Goal: Task Accomplishment & Management: Manage account settings

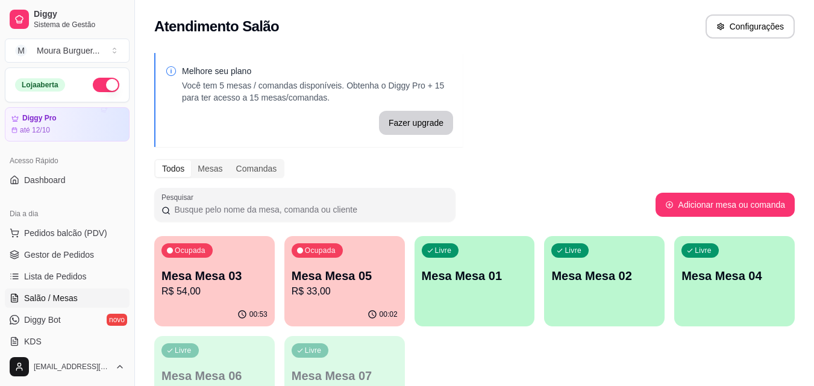
click at [354, 276] on p "Mesa Mesa 05" at bounding box center [344, 275] width 106 height 17
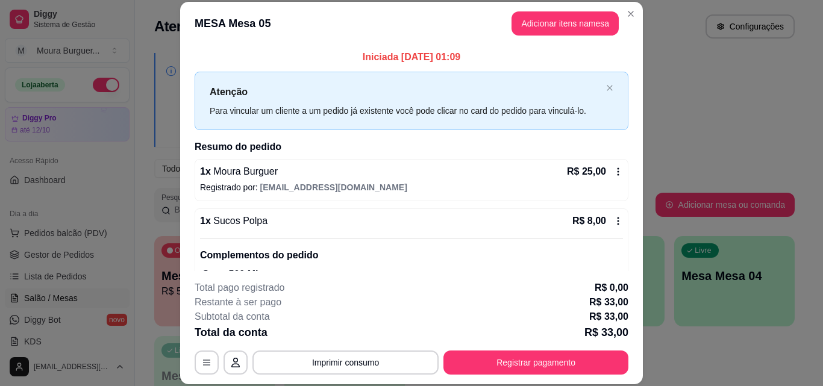
scroll to position [52, 0]
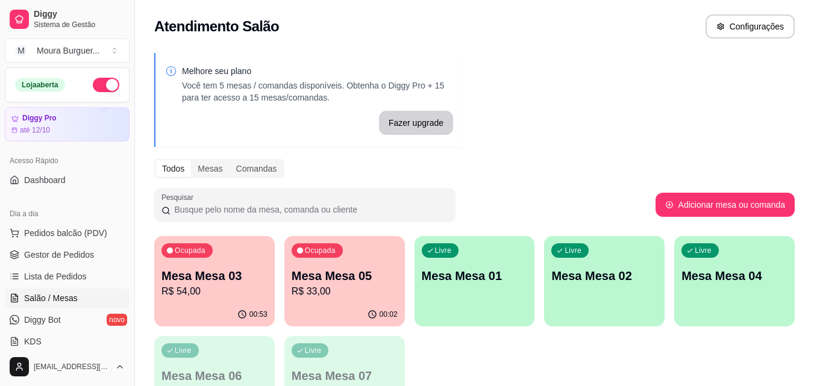
click at [356, 306] on div "00:02" at bounding box center [344, 314] width 120 height 23
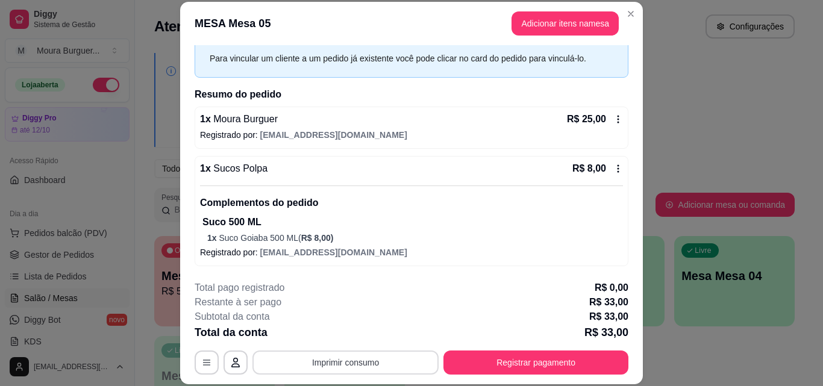
click at [346, 363] on button "Imprimir consumo" at bounding box center [345, 363] width 186 height 24
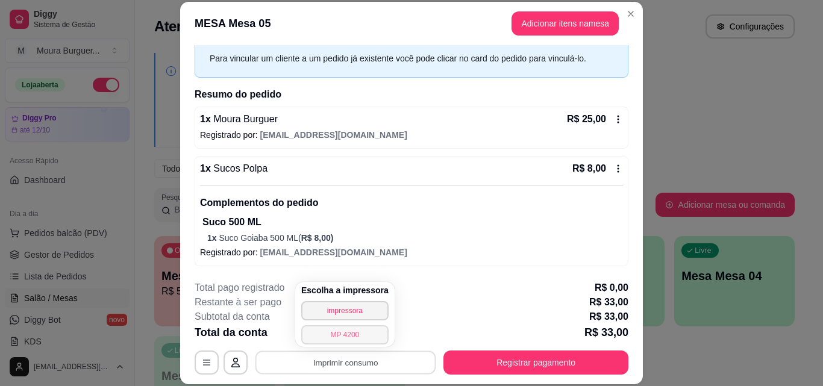
click at [345, 332] on button "MP 4200" at bounding box center [344, 334] width 87 height 19
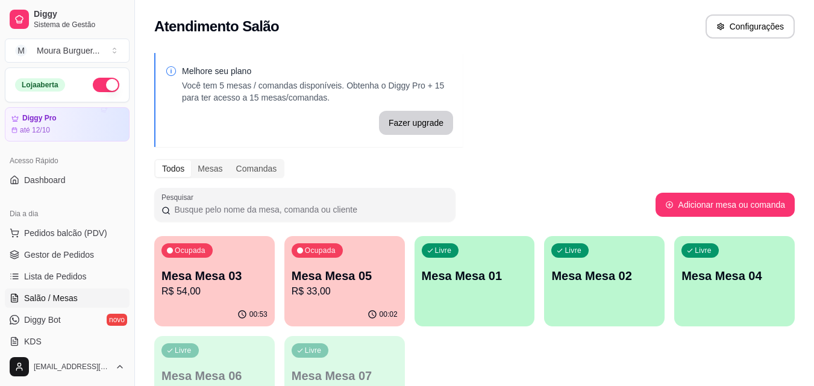
click at [189, 304] on div "00:53" at bounding box center [214, 314] width 120 height 23
click at [89, 250] on span "Gestor de Pedidos" at bounding box center [59, 255] width 70 height 12
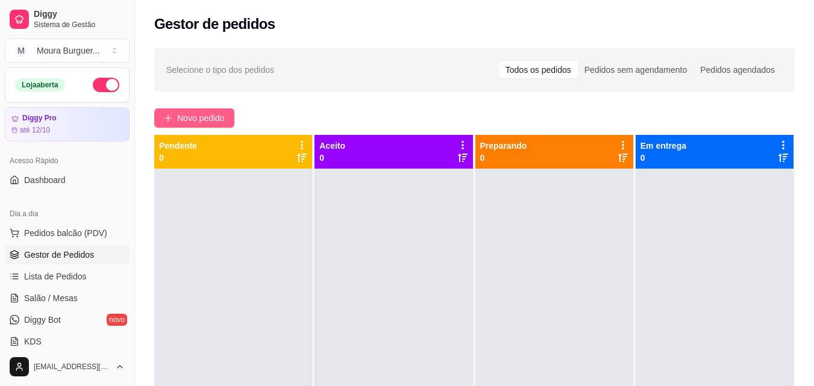
click at [194, 123] on span "Novo pedido" at bounding box center [201, 117] width 48 height 13
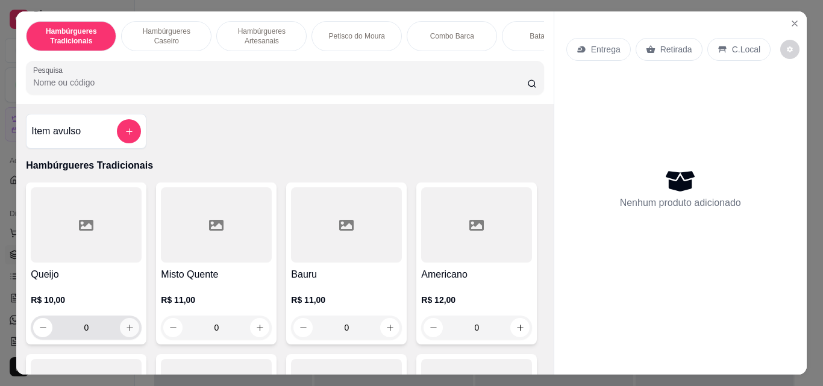
click at [128, 337] on button "increase-product-quantity" at bounding box center [129, 327] width 19 height 19
type input "1"
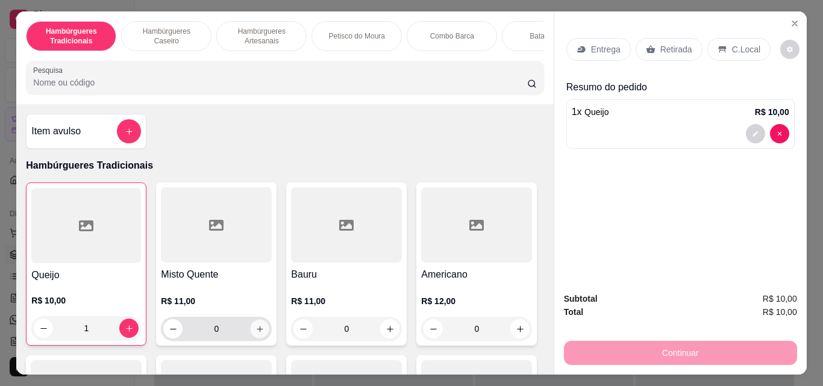
click at [262, 337] on button "increase-product-quantity" at bounding box center [260, 329] width 19 height 19
type input "1"
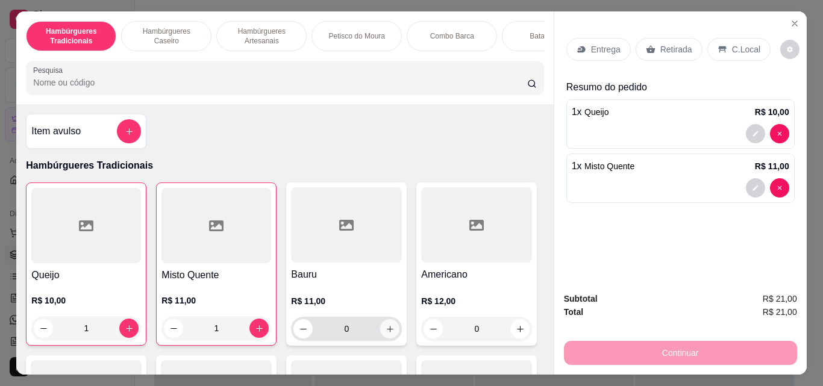
click at [392, 338] on button "increase-product-quantity" at bounding box center [389, 328] width 19 height 19
type input "1"
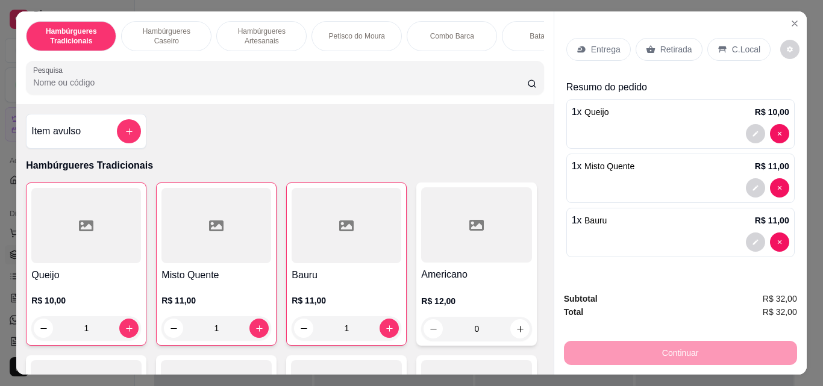
click at [667, 48] on p "Retirada" at bounding box center [676, 49] width 32 height 12
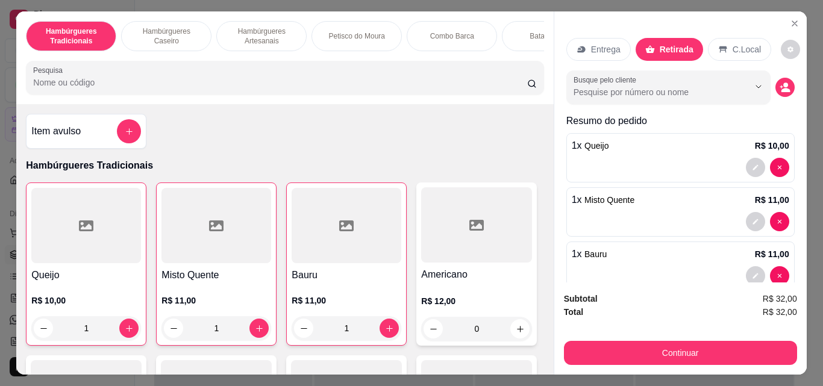
click at [606, 55] on div "Entrega" at bounding box center [598, 49] width 64 height 23
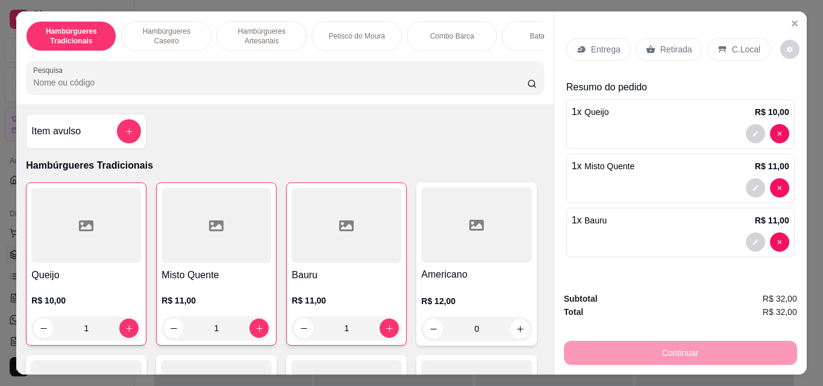
click at [609, 48] on p "Entrega" at bounding box center [606, 49] width 30 height 12
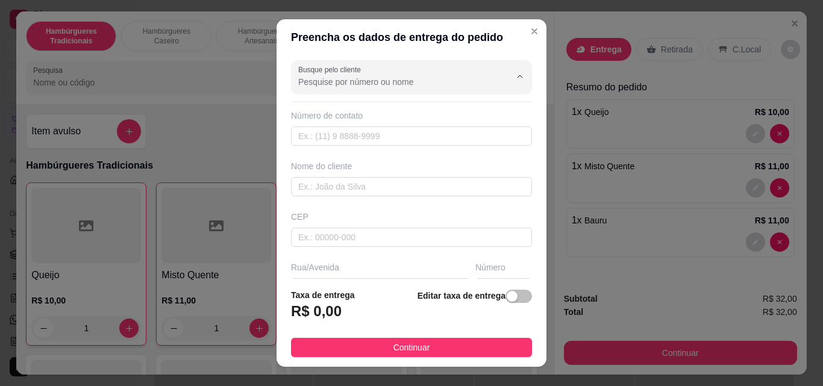
click at [344, 76] on input "Busque pelo cliente" at bounding box center [394, 82] width 193 height 12
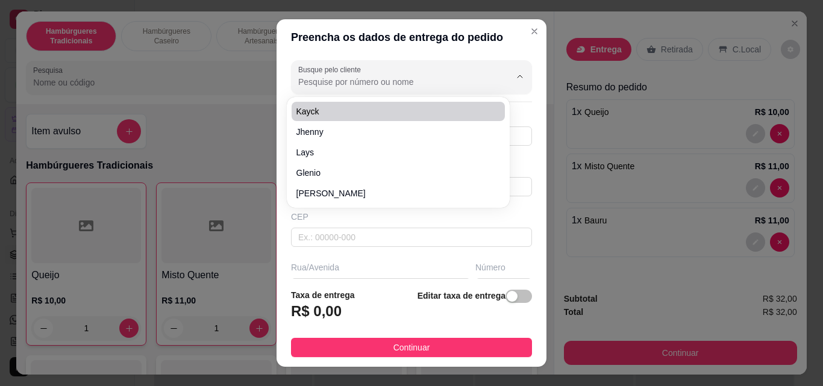
click at [346, 113] on span "Kayck" at bounding box center [392, 111] width 192 height 12
type input "Kayck"
type input "82996608874"
type input "Kayck"
type input "Rua [PERSON_NAME]"
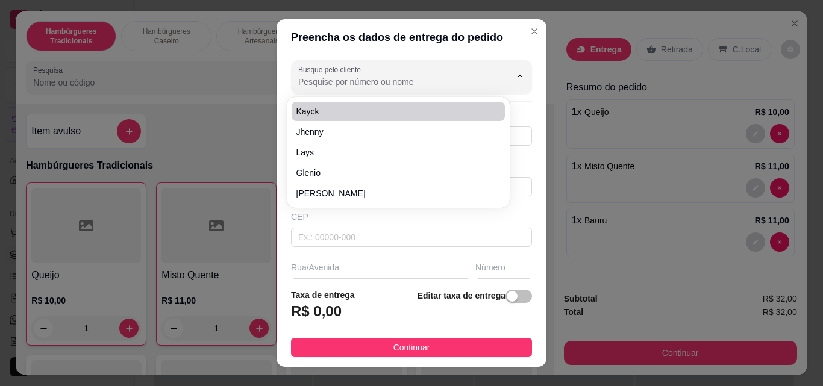
type input "185"
type input "Arapiraca"
type input "[GEOGRAPHIC_DATA]"
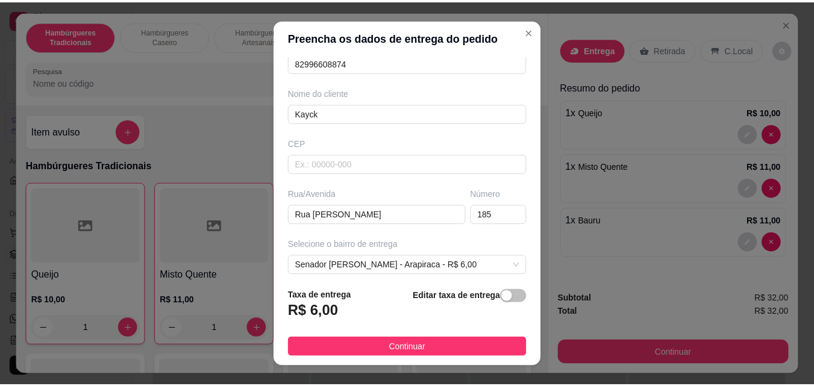
scroll to position [120, 0]
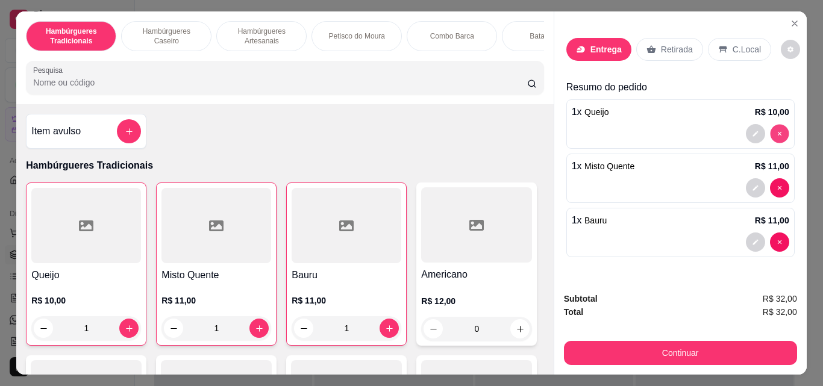
type input "0"
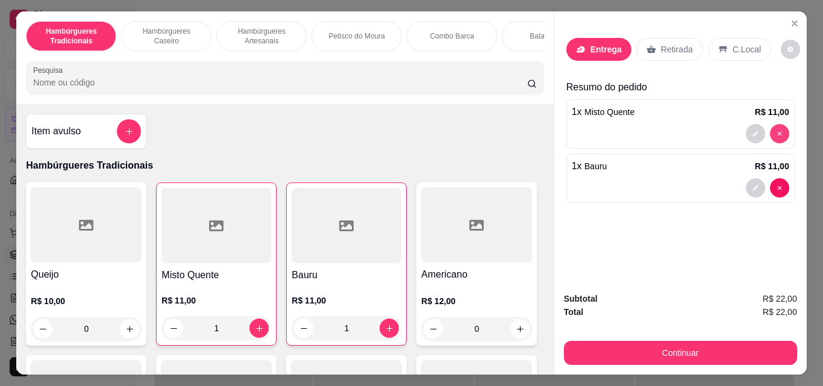
type input "0"
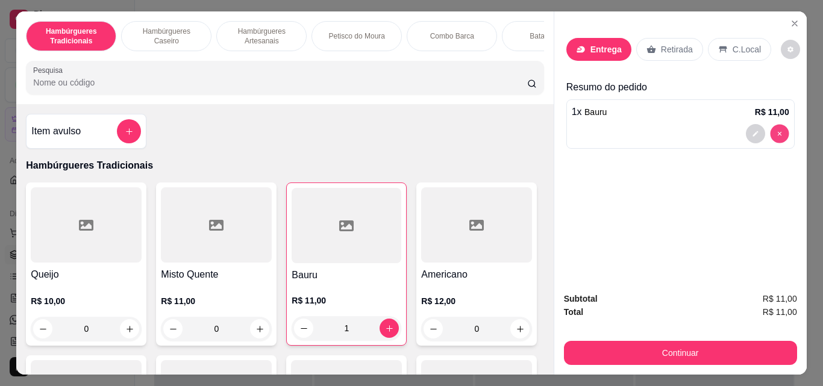
type input "0"
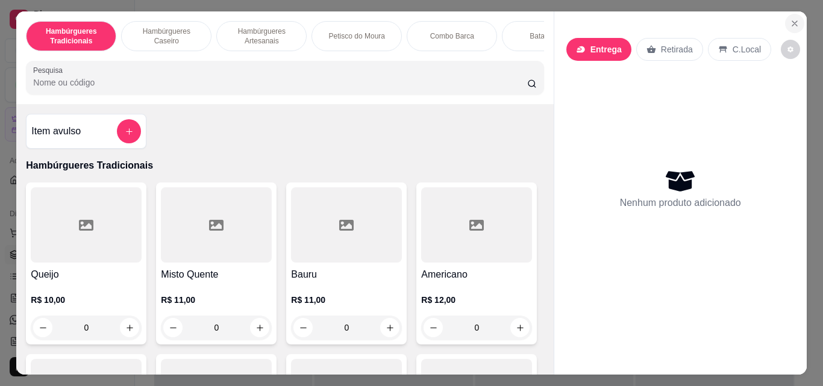
click at [792, 19] on icon "Close" at bounding box center [795, 24] width 10 height 10
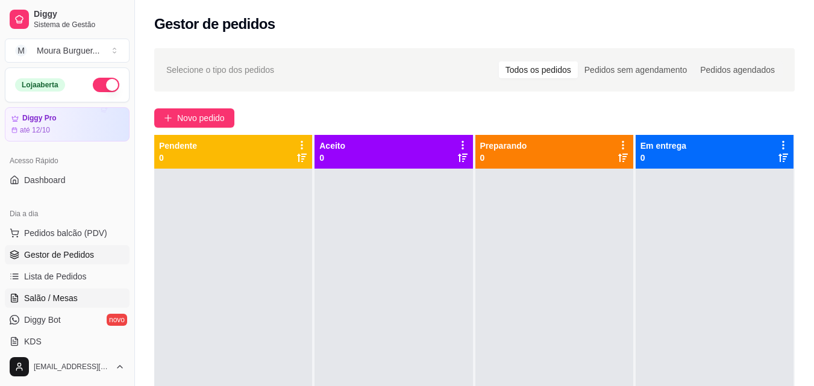
click at [79, 296] on link "Salão / Mesas" at bounding box center [67, 297] width 125 height 19
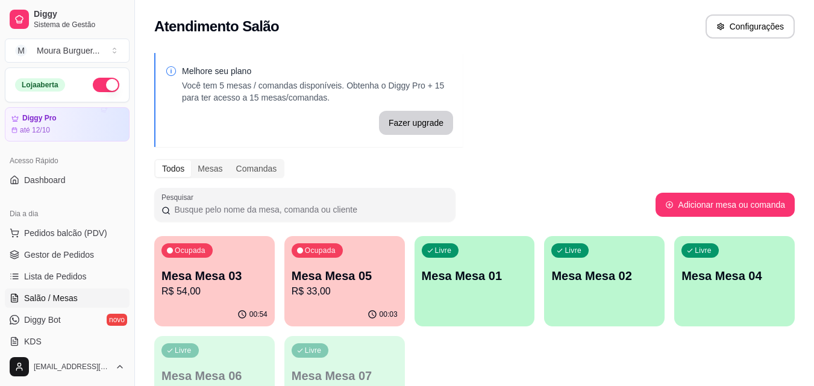
click at [234, 286] on p "R$ 54,00" at bounding box center [214, 291] width 106 height 14
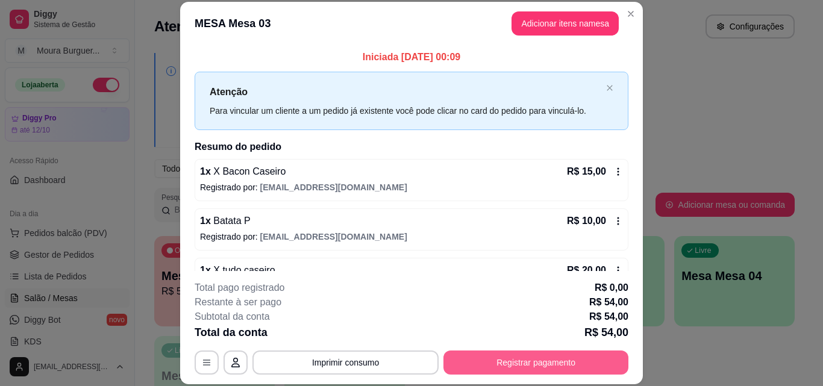
click at [500, 361] on button "Registrar pagamento" at bounding box center [535, 363] width 185 height 24
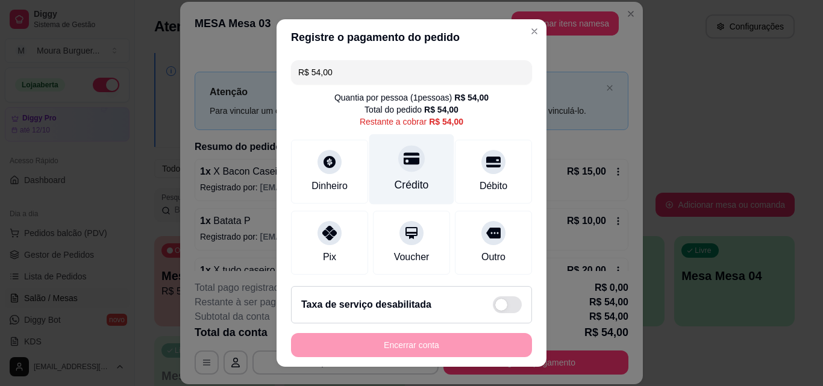
click at [398, 167] on div at bounding box center [411, 158] width 26 height 26
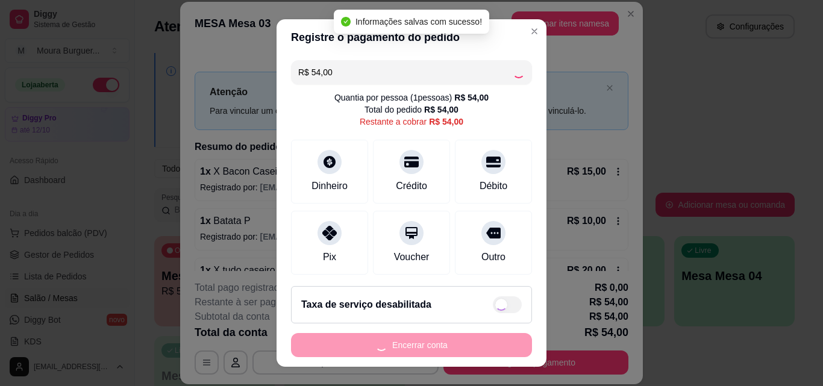
type input "R$ 0,00"
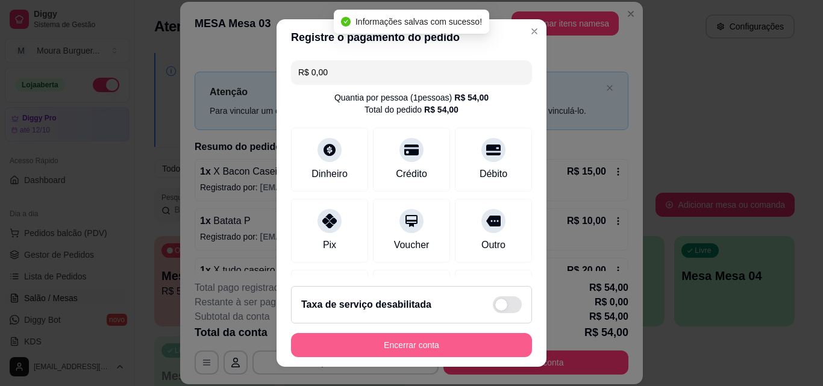
click at [387, 346] on button "Encerrar conta" at bounding box center [411, 345] width 241 height 24
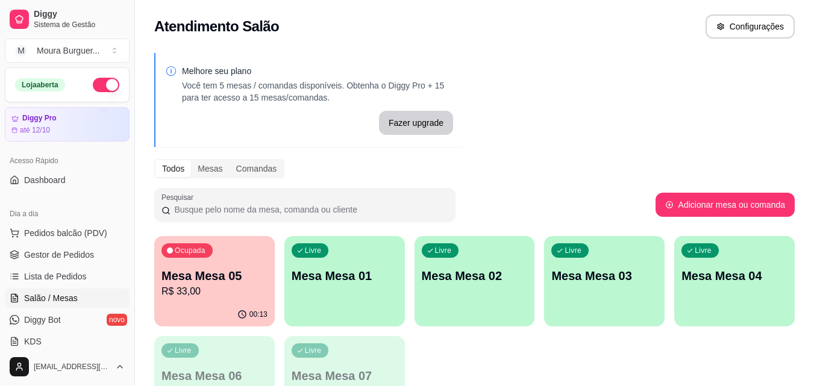
click at [231, 271] on p "Mesa Mesa 05" at bounding box center [214, 275] width 106 height 17
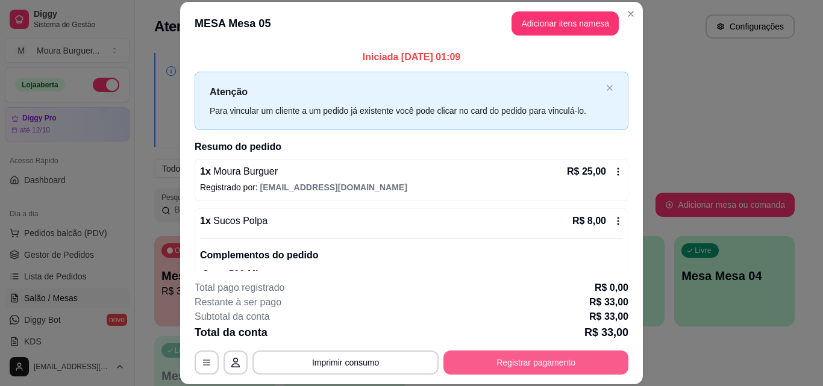
click at [488, 367] on button "Registrar pagamento" at bounding box center [535, 363] width 185 height 24
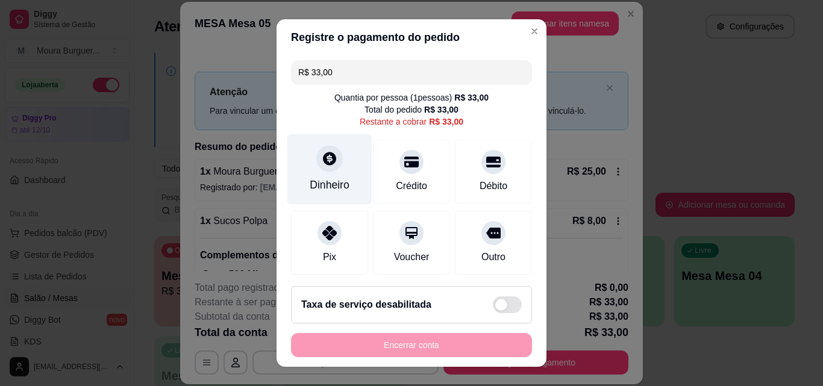
click at [328, 161] on icon at bounding box center [329, 158] width 13 height 13
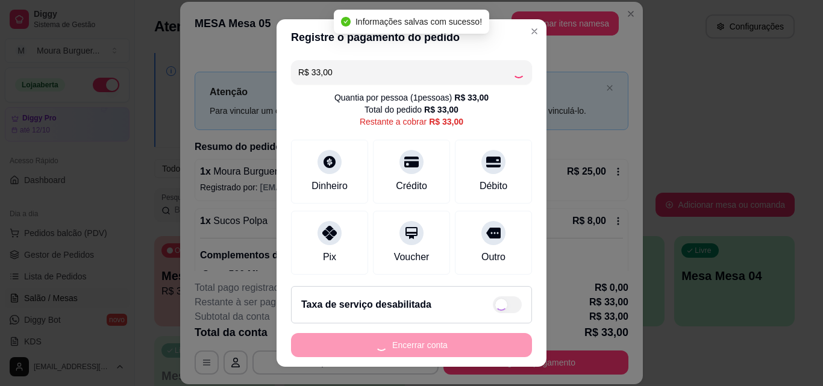
type input "R$ 0,00"
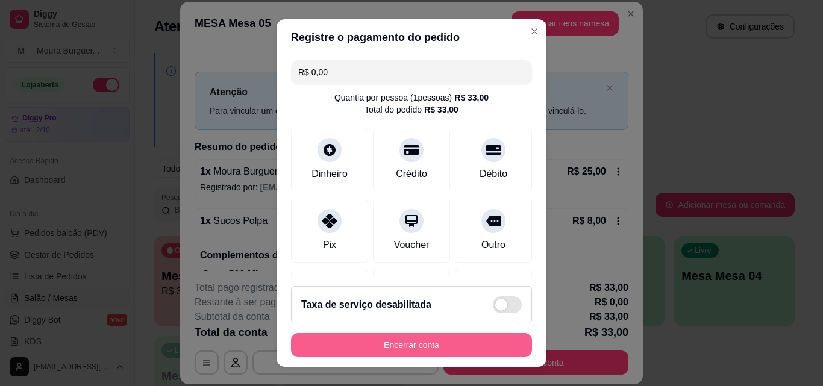
click at [379, 346] on button "Encerrar conta" at bounding box center [411, 345] width 241 height 24
